Goal: Task Accomplishment & Management: Complete application form

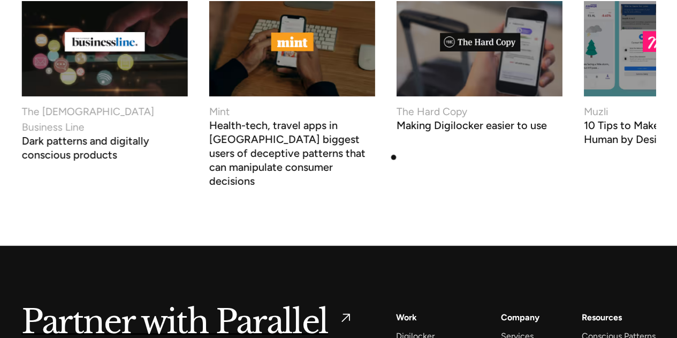
scroll to position [4054, 0]
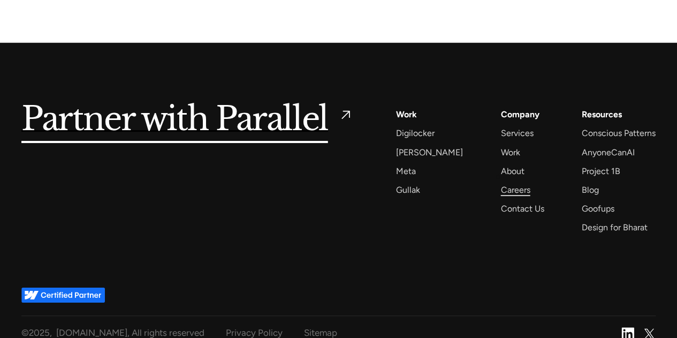
click at [500, 182] on div "Careers" at bounding box center [514, 189] width 29 height 14
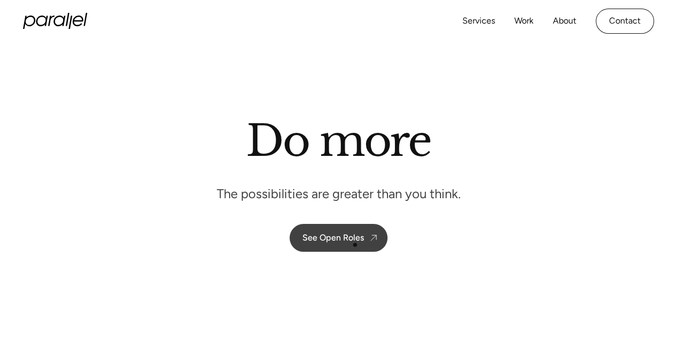
click at [355, 245] on link "See Open Roles" at bounding box center [338, 238] width 98 height 28
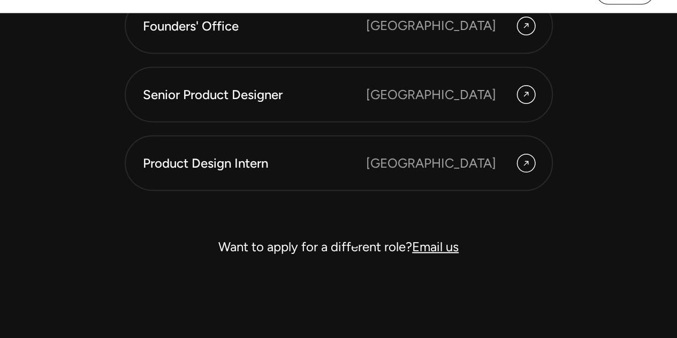
scroll to position [3040, 0]
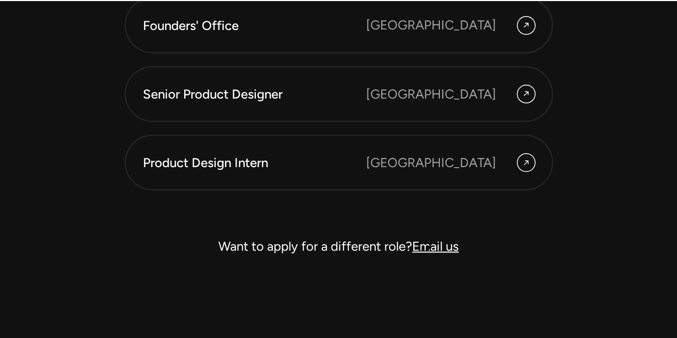
click at [429, 247] on link "Email us" at bounding box center [435, 246] width 47 height 16
click at [432, 248] on link "Email us" at bounding box center [435, 246] width 47 height 16
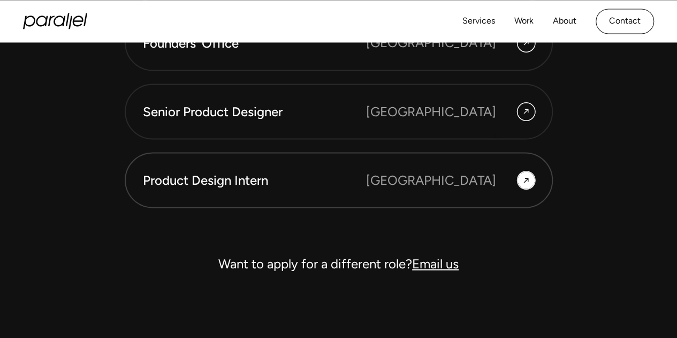
scroll to position [3019, 0]
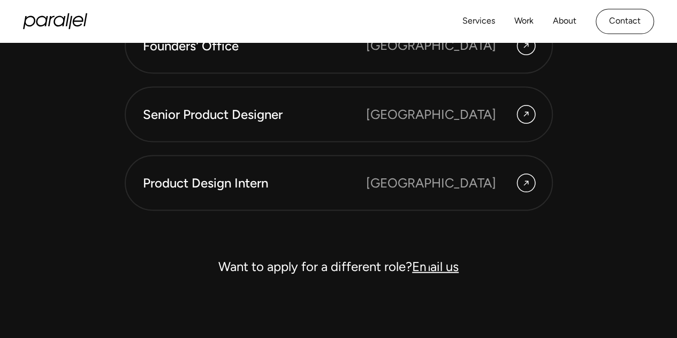
click at [427, 265] on link "Email us" at bounding box center [435, 266] width 47 height 16
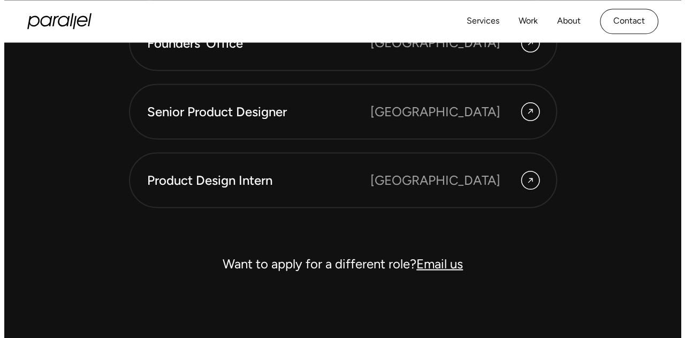
scroll to position [3025, 0]
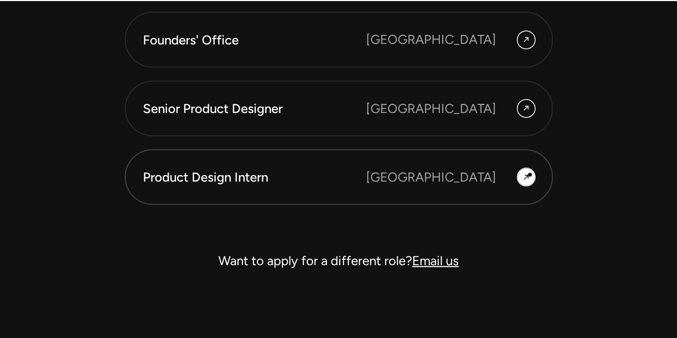
click at [530, 174] on icon at bounding box center [526, 177] width 9 height 16
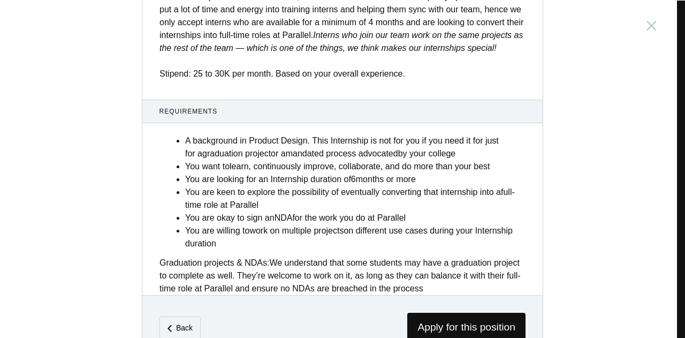
scroll to position [472, 0]
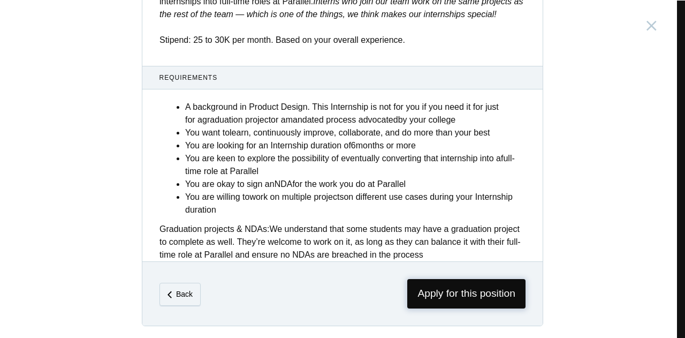
click at [424, 288] on span "Apply for this position" at bounding box center [466, 293] width 118 height 29
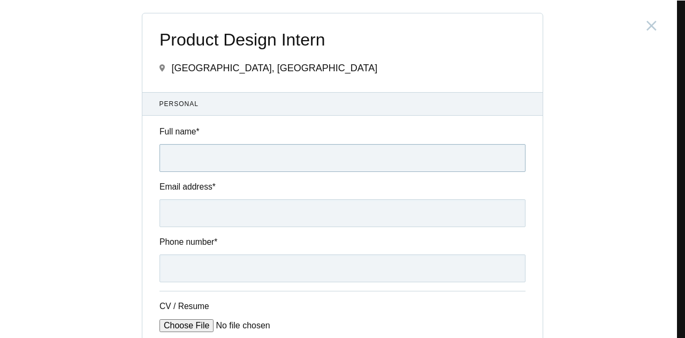
click at [258, 159] on input "Full name *" at bounding box center [342, 158] width 366 height 28
type input "[PERSON_NAME]"
type input "[EMAIL_ADDRESS][DOMAIN_NAME]"
type input "[PHONE_NUMBER]"
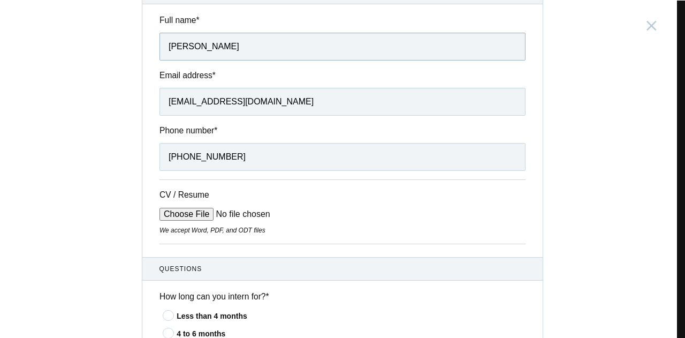
scroll to position [116, 0]
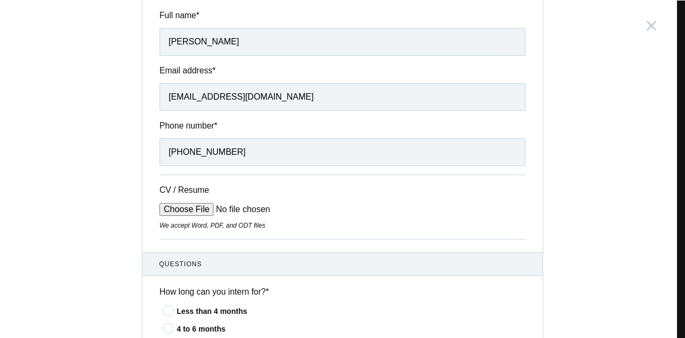
click at [191, 212] on input "CV / Resume" at bounding box center [240, 209] width 162 height 13
type input "C:\fakepath\[PERSON_NAME]-FlowCV-Resume-20250924 (2).pdf"
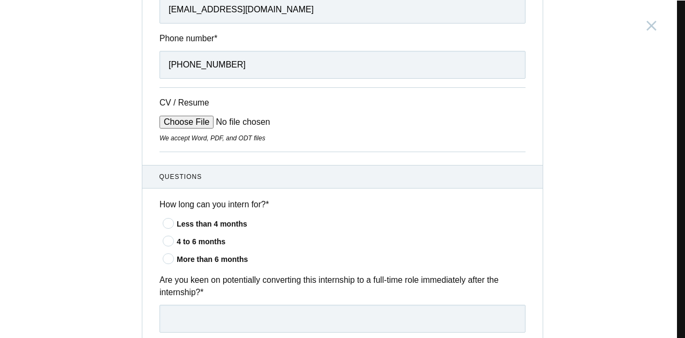
scroll to position [210, 0]
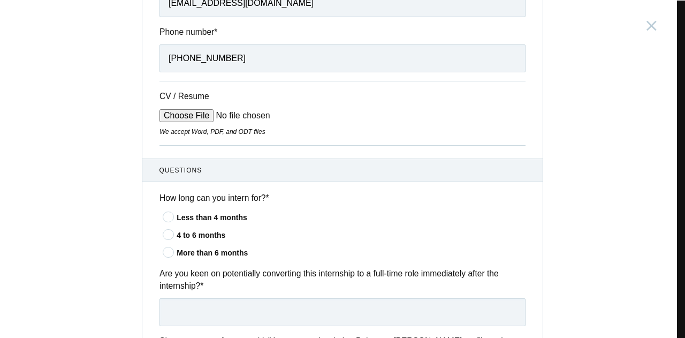
click at [168, 234] on icon at bounding box center [169, 234] width 20 height 7
click at [0, 0] on input"] "4 to 6 months" at bounding box center [0, 0] width 0 height 0
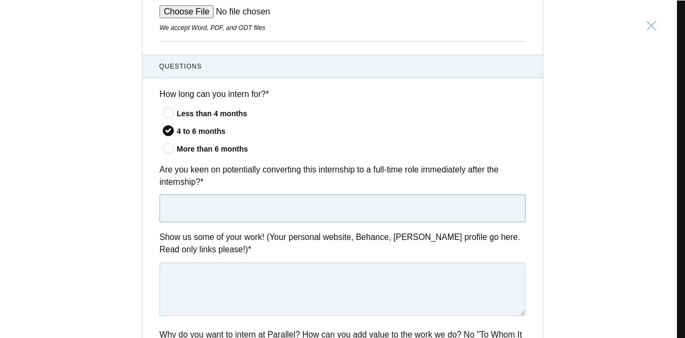
click at [195, 206] on input "text" at bounding box center [342, 208] width 366 height 28
type input "Yes"
click at [217, 293] on textarea at bounding box center [342, 289] width 366 height 54
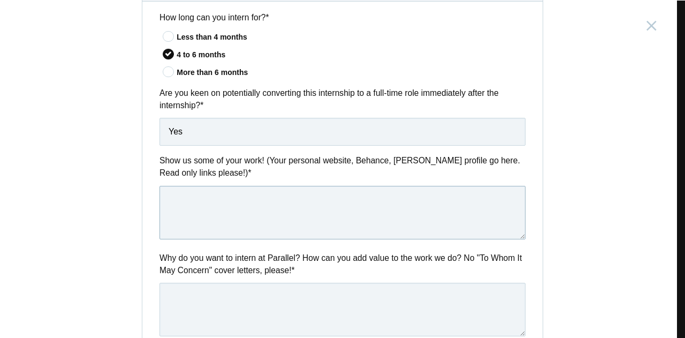
click at [263, 206] on textarea at bounding box center [342, 213] width 366 height 54
paste textarea "[URL][DOMAIN_NAME]"
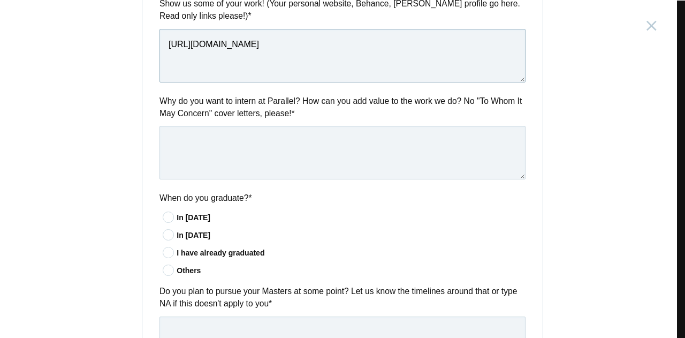
scroll to position [549, 0]
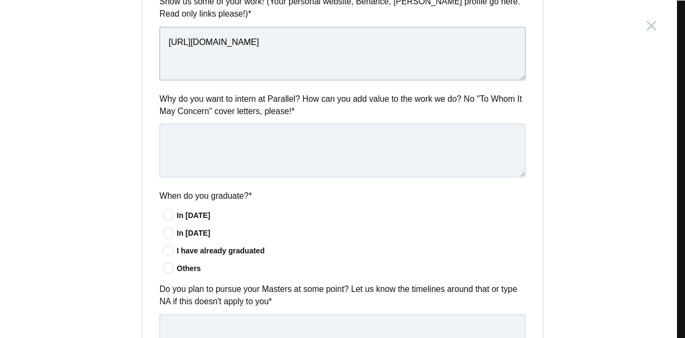
type textarea "[URL][DOMAIN_NAME]"
click at [162, 213] on icon at bounding box center [169, 214] width 20 height 7
click at [0, 0] on input"] "In [DATE]" at bounding box center [0, 0] width 0 height 0
click at [165, 247] on icon at bounding box center [169, 250] width 20 height 7
click at [0, 0] on input"] "I have already graduated" at bounding box center [0, 0] width 0 height 0
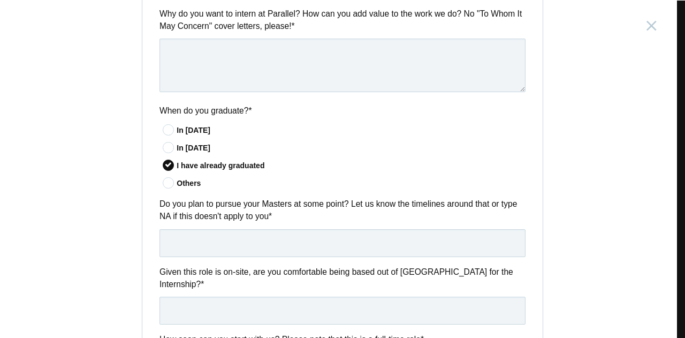
scroll to position [667, 0]
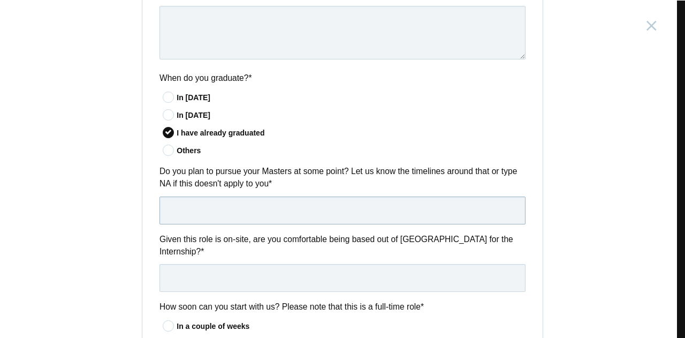
click at [219, 211] on input "text" at bounding box center [342, 210] width 366 height 28
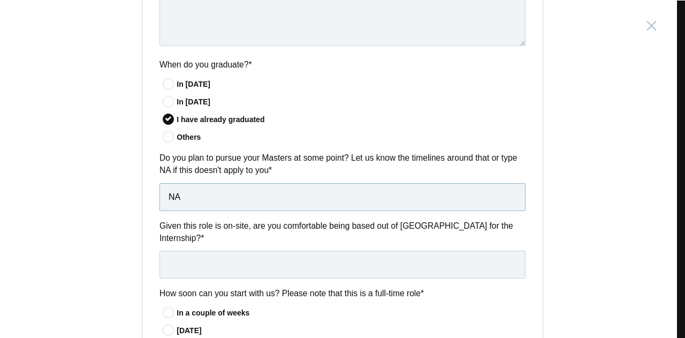
scroll to position [681, 0]
type input "NA"
click at [256, 253] on input "text" at bounding box center [342, 264] width 366 height 28
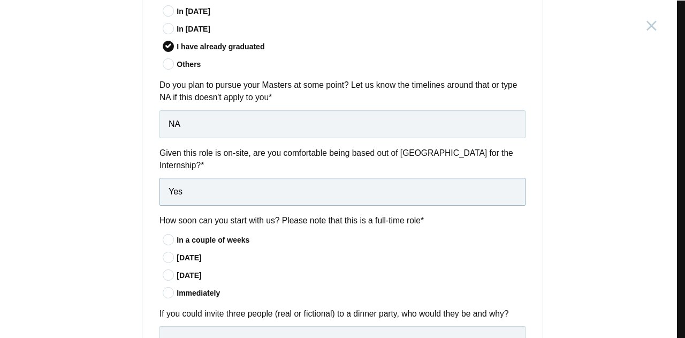
scroll to position [753, 0]
type input "Yes"
click at [162, 235] on icon at bounding box center [169, 238] width 20 height 7
click at [0, 0] on input"] "In a couple of weeks" at bounding box center [0, 0] width 0 height 0
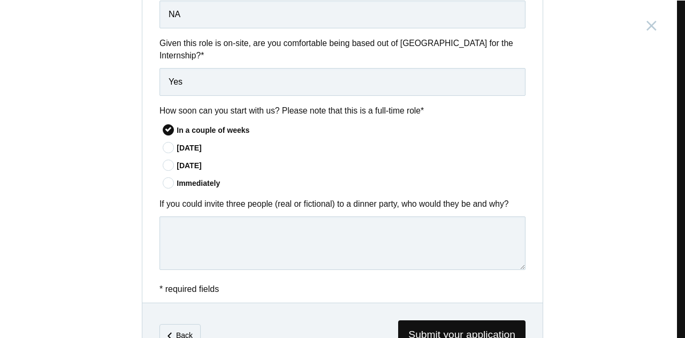
scroll to position [863, 0]
click at [268, 220] on textarea at bounding box center [342, 243] width 366 height 54
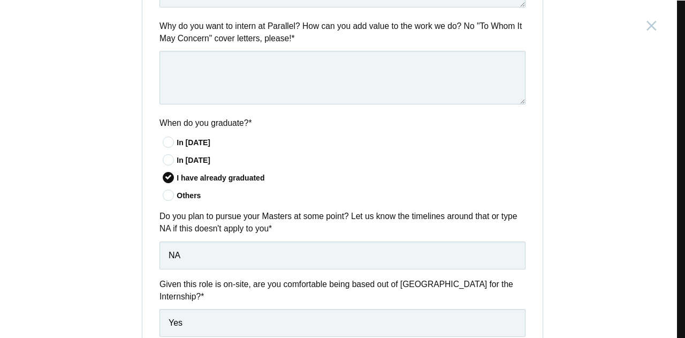
scroll to position [522, 0]
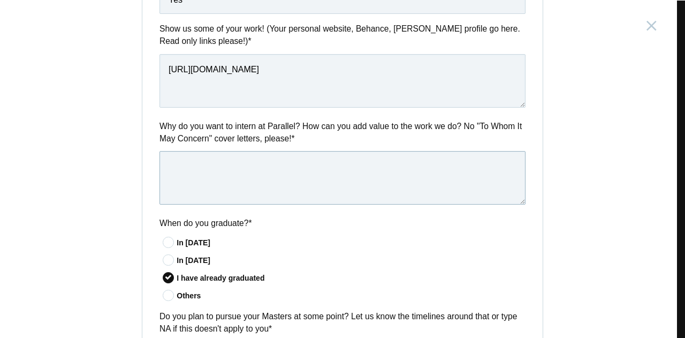
click at [280, 174] on textarea at bounding box center [342, 178] width 366 height 54
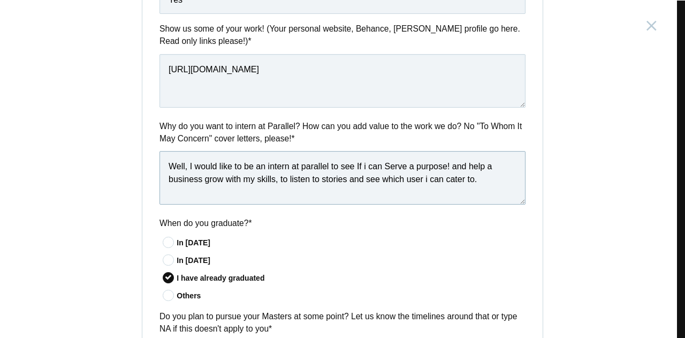
paste textarea "by listening to stories and identifying which users I"
paste textarea "I would like to be an intern at Parallel to see if I can Serve a purpose."
paste textarea "I would like to intern at Parallel to see if I can contribute effectively. I ai…"
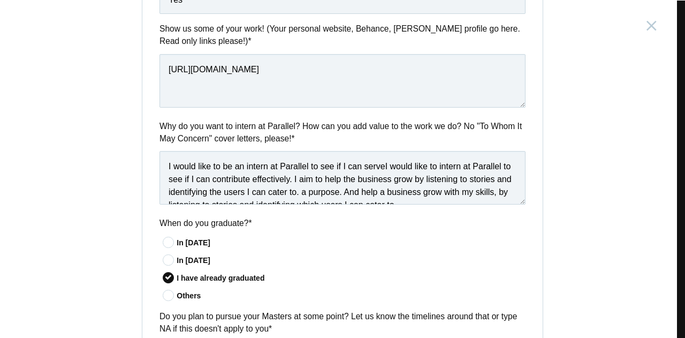
click at [303, 226] on label "When do you graduate? *" at bounding box center [342, 223] width 366 height 12
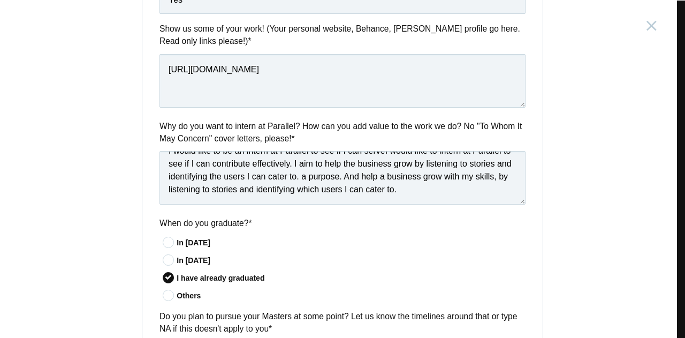
scroll to position [0, 0]
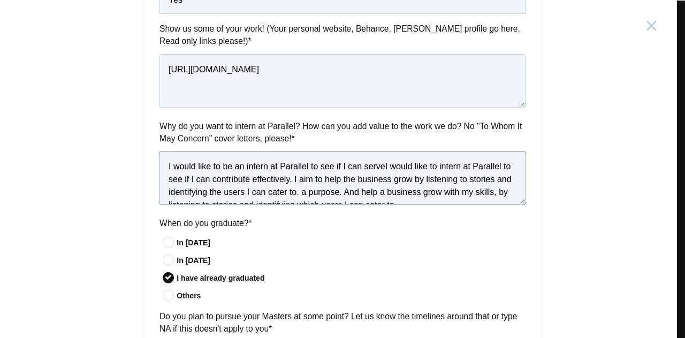
click at [384, 166] on textarea "I would like to be an intern at Parallel to see if I can serveI would like to i…" at bounding box center [342, 178] width 366 height 54
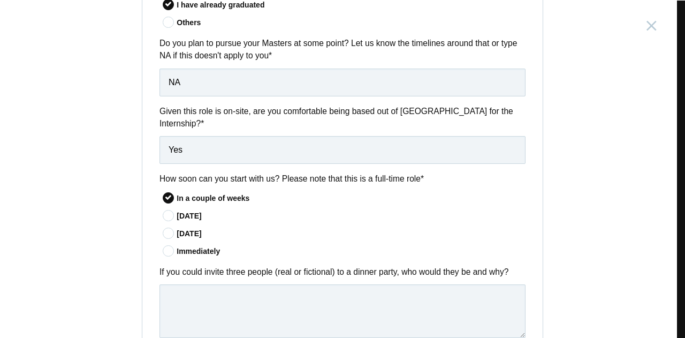
scroll to position [891, 0]
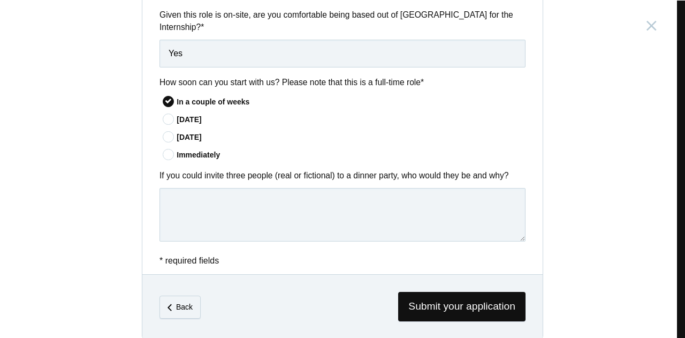
type textarea "I would like to be an intern at Parallel to see if I can serve would like to in…"
click at [307, 190] on textarea at bounding box center [342, 215] width 366 height 54
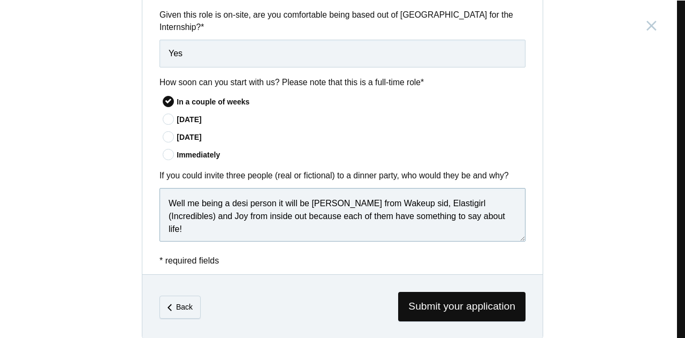
click at [244, 189] on textarea "Well me being a desi person it will be [PERSON_NAME] from Wakeup sid, Elastigir…" at bounding box center [342, 215] width 366 height 54
drag, startPoint x: 164, startPoint y: 192, endPoint x: 273, endPoint y: 189, distance: 109.2
click at [273, 189] on textarea "Well me being a desi person it will be [PERSON_NAME] from Wakeup sid, Elastigir…" at bounding box center [342, 215] width 366 height 54
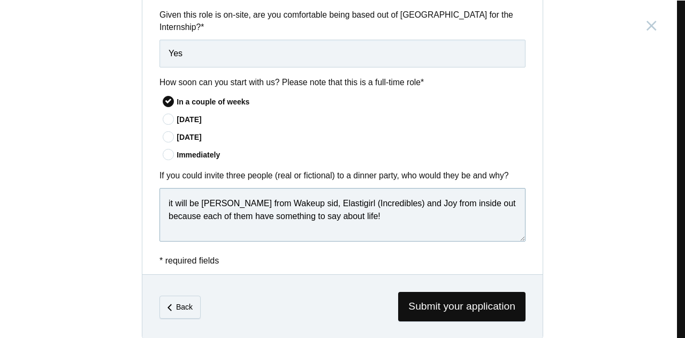
paste textarea "It will be [PERSON_NAME] from Wakeup Sid, Elastigirl (Incredibles), and Joy fro…"
click at [342, 201] on textarea "It will be [PERSON_NAME] from Wakeup Sid, Elastigirl (Incredibles), and Joy fro…" at bounding box center [342, 215] width 366 height 54
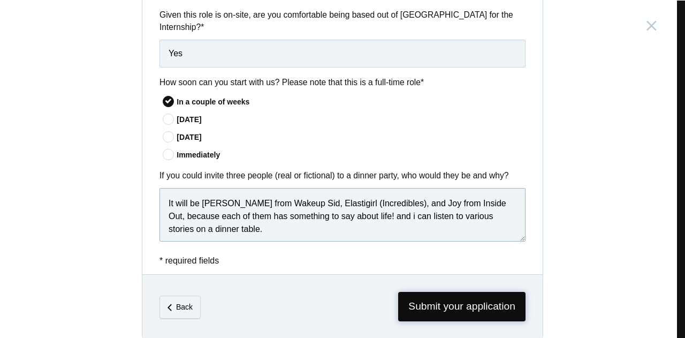
type textarea "It will be [PERSON_NAME] from Wakeup Sid, Elastigirl (Incredibles), and Joy fro…"
click at [430, 292] on span "Submit your application" at bounding box center [461, 306] width 127 height 29
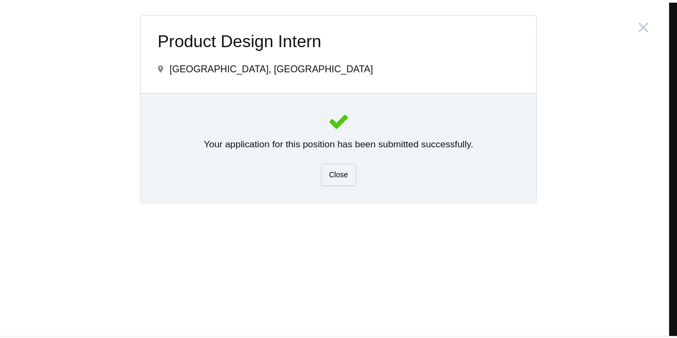
scroll to position [0, 0]
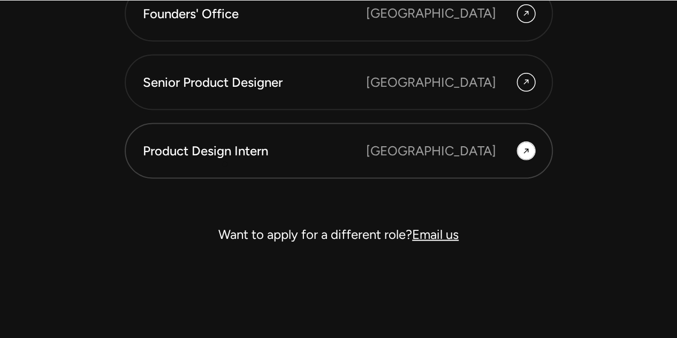
scroll to position [3087, 0]
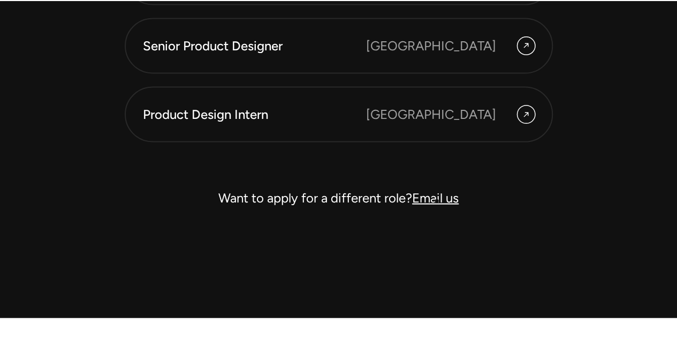
click at [437, 201] on link "Email us" at bounding box center [435, 198] width 47 height 16
